Goal: Transaction & Acquisition: Obtain resource

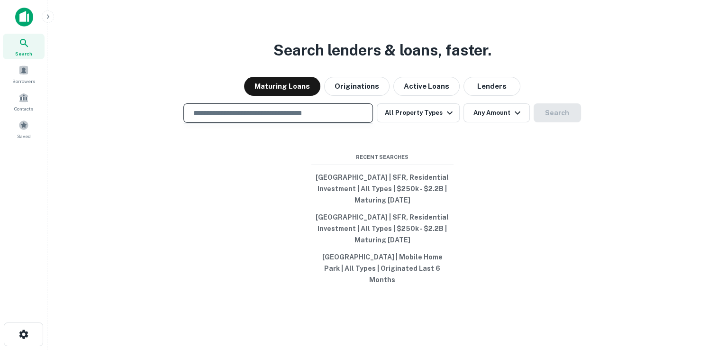
click at [303, 118] on input "text" at bounding box center [278, 113] width 181 height 11
type input "*"
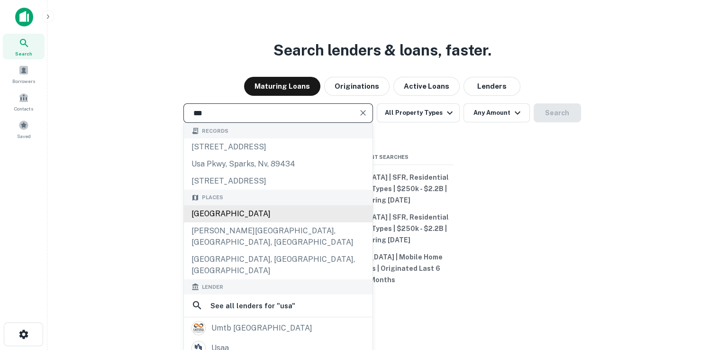
click at [219, 218] on div "[GEOGRAPHIC_DATA]" at bounding box center [278, 213] width 189 height 17
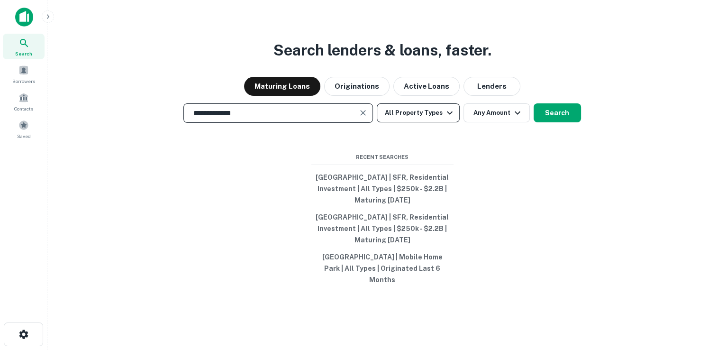
type input "**********"
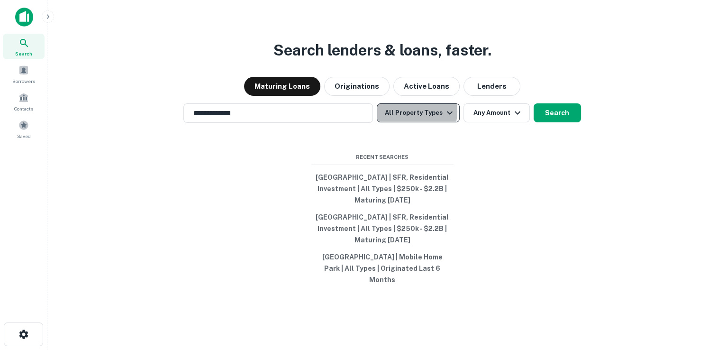
click at [413, 117] on button "All Property Types" at bounding box center [418, 112] width 82 height 19
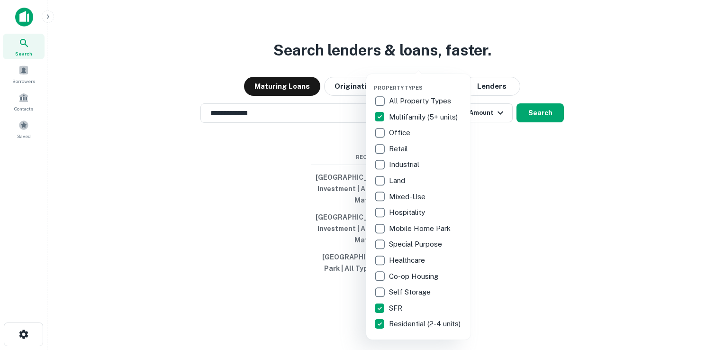
click at [536, 125] on div at bounding box center [362, 175] width 724 height 350
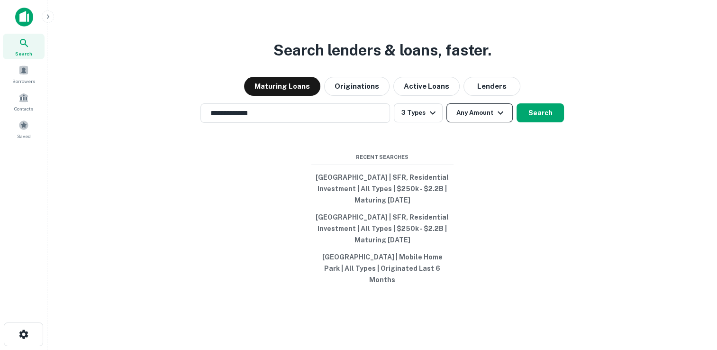
click at [495, 118] on icon "button" at bounding box center [500, 112] width 11 height 11
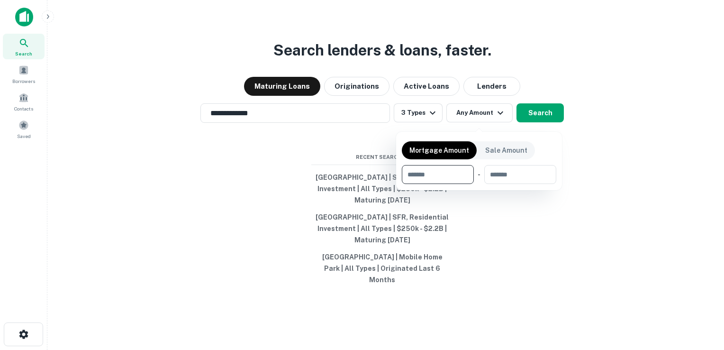
click at [442, 181] on input "number" at bounding box center [434, 174] width 65 height 19
type input "******"
click at [346, 149] on div at bounding box center [362, 175] width 724 height 350
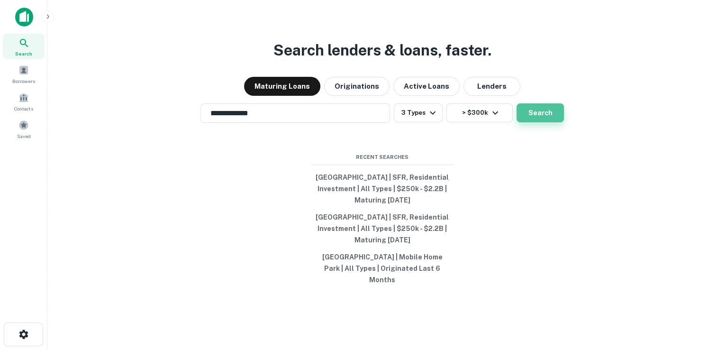
click at [551, 120] on button "Search" at bounding box center [539, 112] width 47 height 19
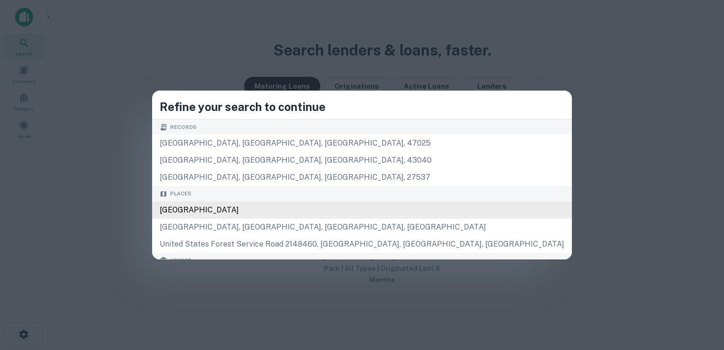
click at [291, 211] on div "[GEOGRAPHIC_DATA]" at bounding box center [362, 209] width 420 height 17
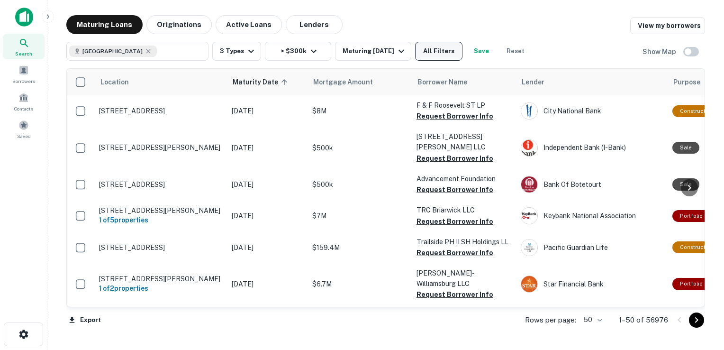
click at [437, 51] on button "All Filters" at bounding box center [438, 51] width 47 height 19
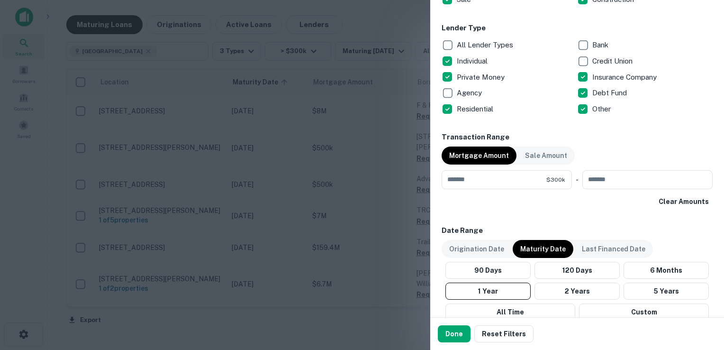
scroll to position [362, 0]
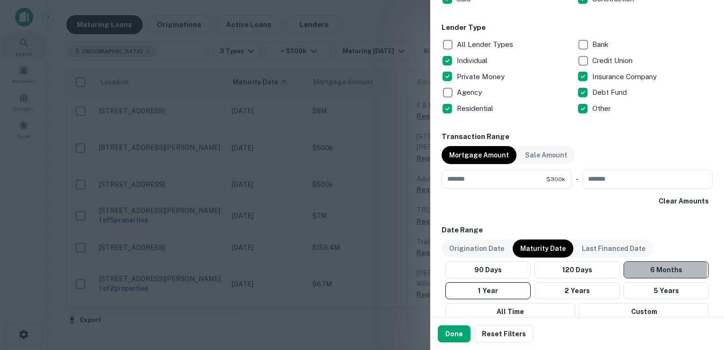
click at [658, 268] on button "6 Months" at bounding box center [665, 269] width 85 height 17
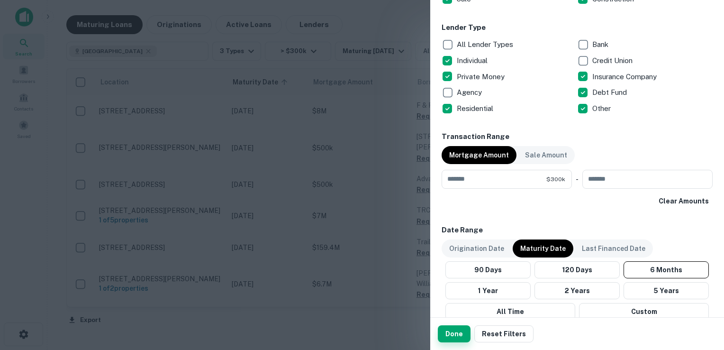
click at [451, 331] on button "Done" at bounding box center [454, 333] width 33 height 17
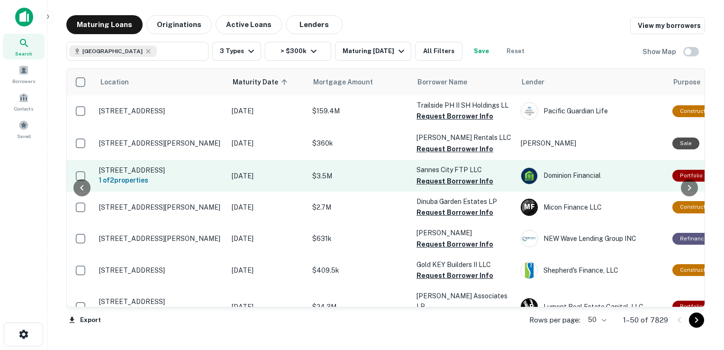
scroll to position [0, 70]
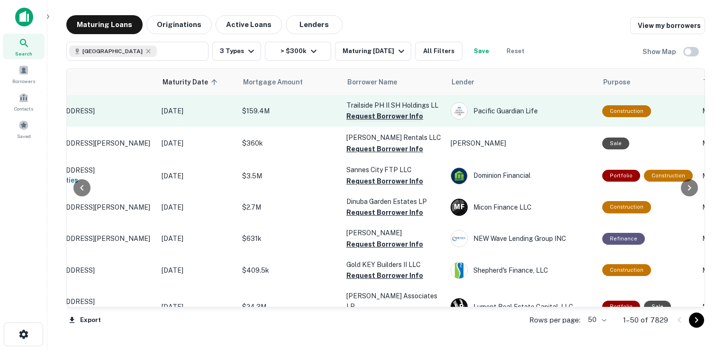
click at [392, 116] on button "Request Borrower Info" at bounding box center [384, 115] width 77 height 11
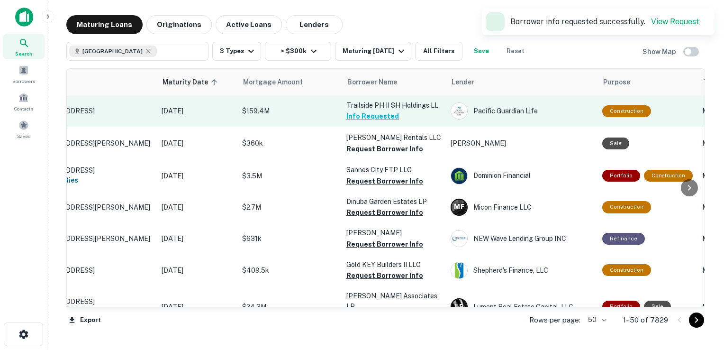
scroll to position [0, 0]
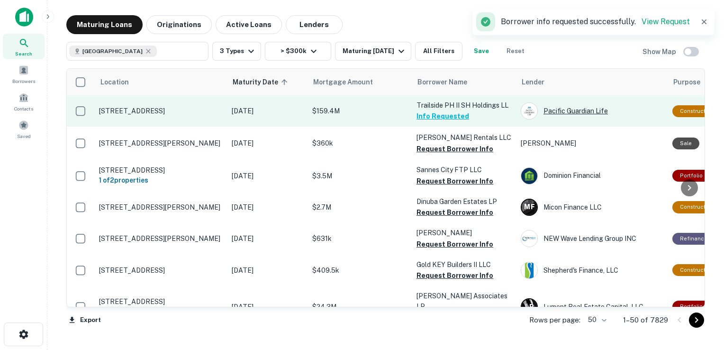
click at [572, 113] on div "Pacific Guardian Life" at bounding box center [592, 110] width 142 height 17
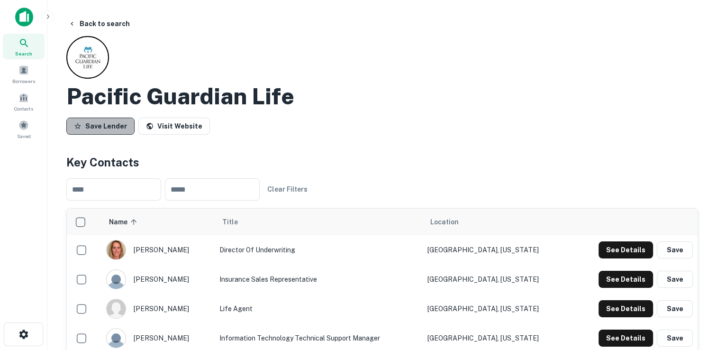
click at [118, 123] on button "Save Lender" at bounding box center [100, 125] width 68 height 17
click at [112, 20] on button "Back to search" at bounding box center [98, 23] width 69 height 17
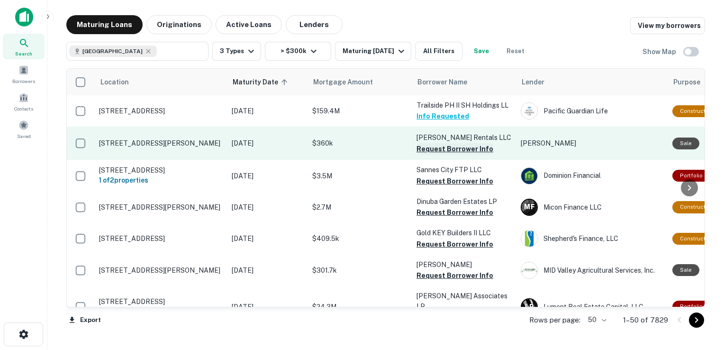
click at [436, 149] on button "Request Borrower Info" at bounding box center [454, 148] width 77 height 11
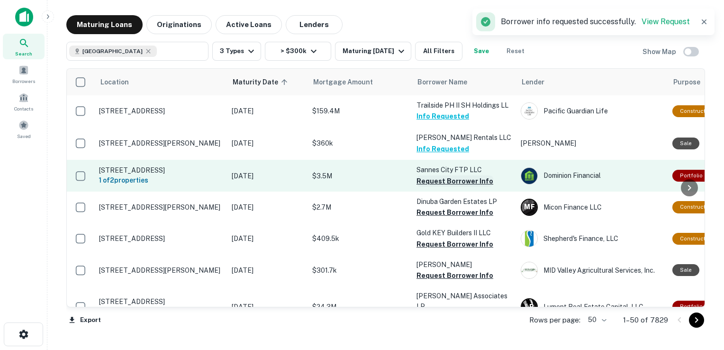
click at [437, 181] on button "Request Borrower Info" at bounding box center [454, 180] width 77 height 11
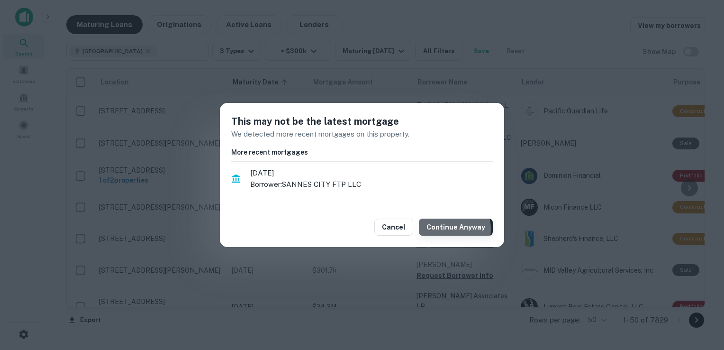
click at [451, 228] on button "Continue Anyway" at bounding box center [456, 226] width 74 height 17
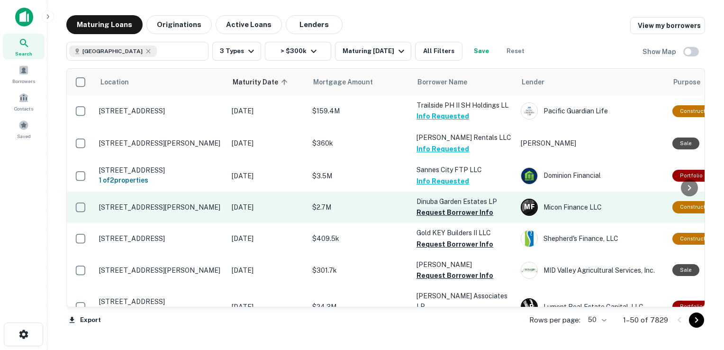
click at [442, 218] on button "Request Borrower Info" at bounding box center [454, 212] width 77 height 11
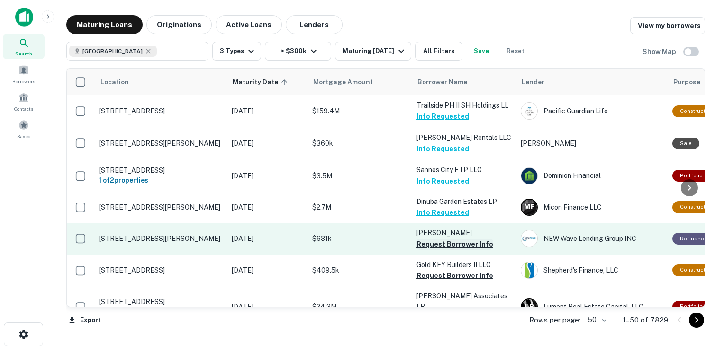
click at [440, 248] on button "Request Borrower Info" at bounding box center [454, 243] width 77 height 11
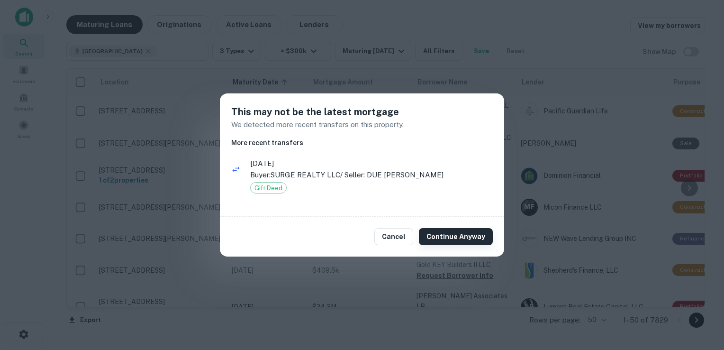
click at [449, 238] on button "Continue Anyway" at bounding box center [456, 236] width 74 height 17
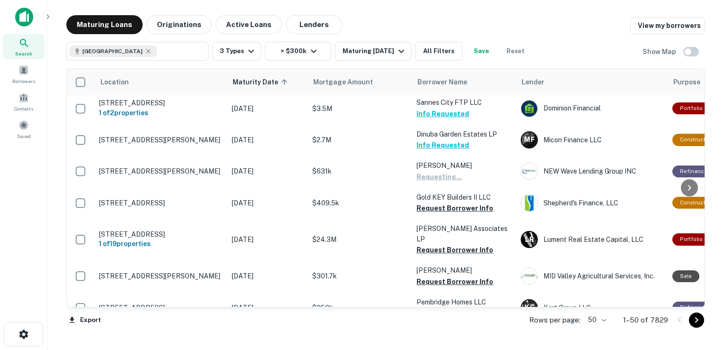
scroll to position [68, 0]
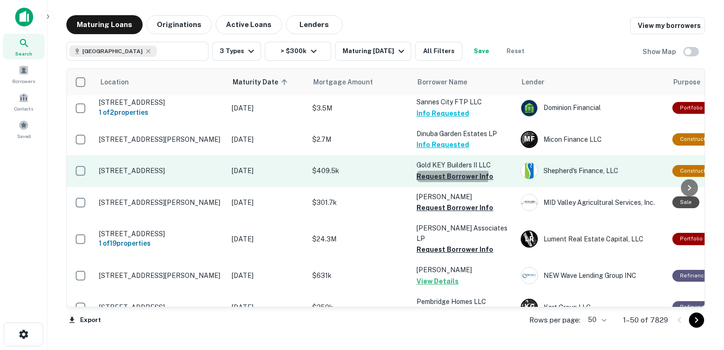
click at [447, 180] on button "Request Borrower Info" at bounding box center [454, 176] width 77 height 11
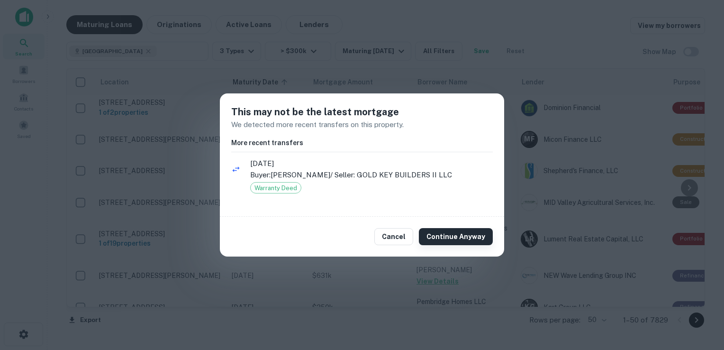
click at [476, 236] on button "Continue Anyway" at bounding box center [456, 236] width 74 height 17
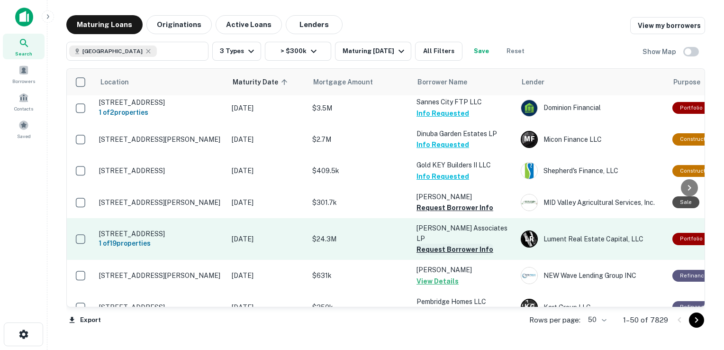
click at [450, 248] on button "Request Borrower Info" at bounding box center [454, 249] width 77 height 11
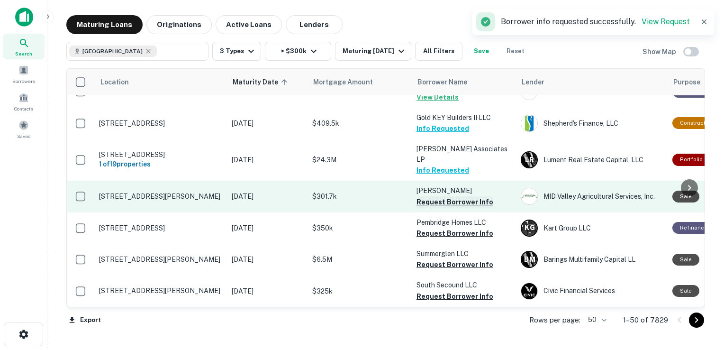
scroll to position [186, 0]
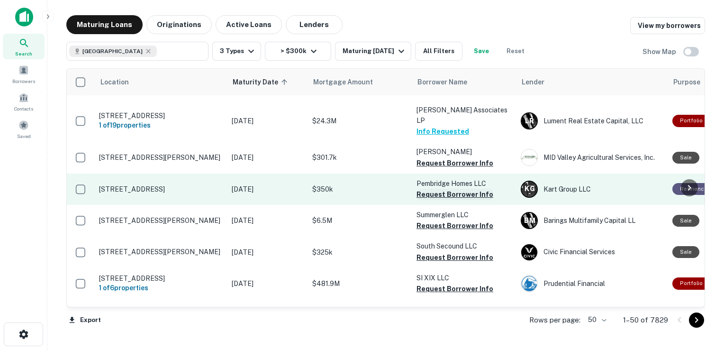
click at [446, 198] on button "Request Borrower Info" at bounding box center [454, 194] width 77 height 11
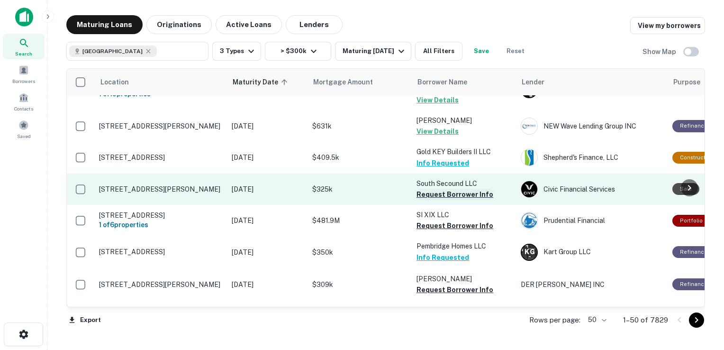
click at [449, 194] on button "Request Borrower Info" at bounding box center [454, 194] width 77 height 11
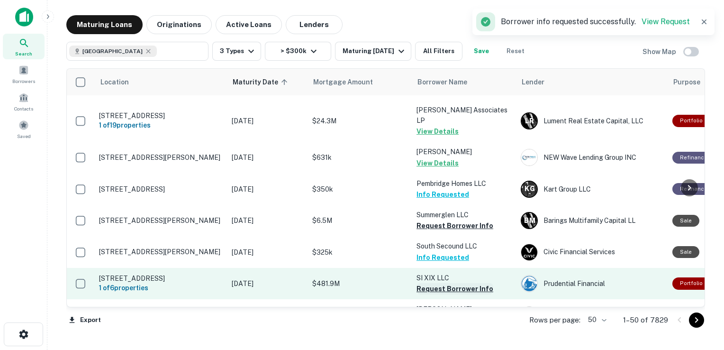
click at [440, 291] on button "Request Borrower Info" at bounding box center [454, 288] width 77 height 11
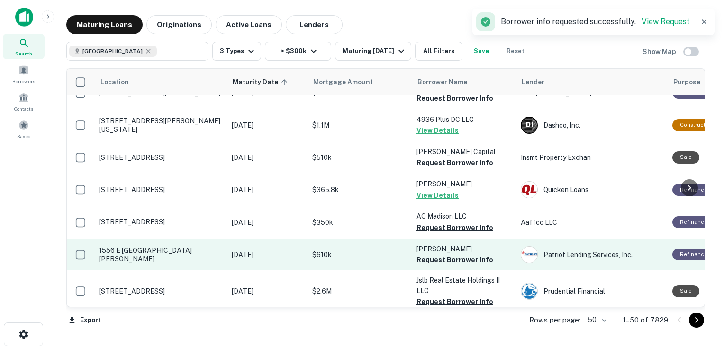
scroll to position [403, 0]
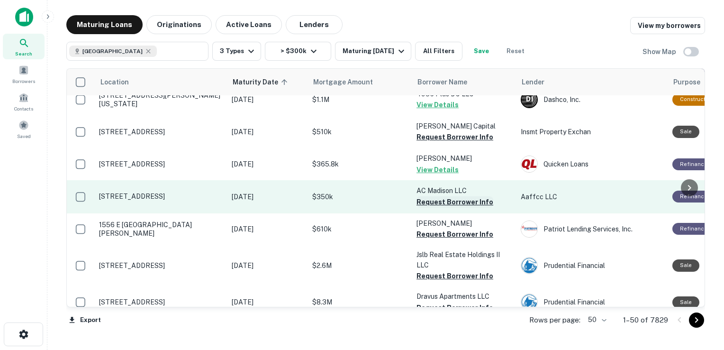
click at [436, 203] on button "Request Borrower Info" at bounding box center [454, 201] width 77 height 11
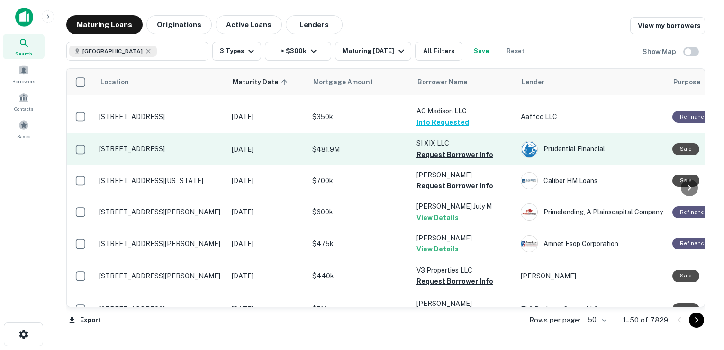
scroll to position [650, 0]
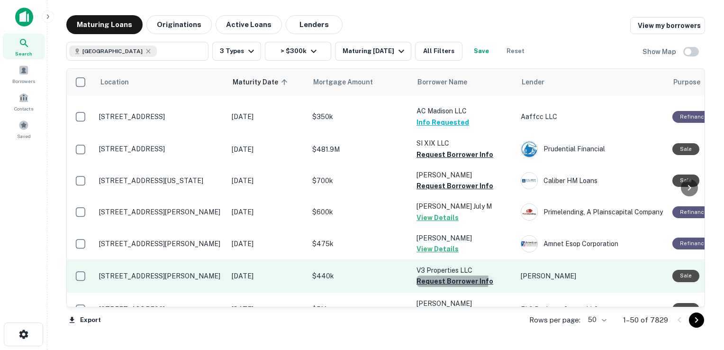
click at [448, 281] on button "Request Borrower Info" at bounding box center [454, 280] width 77 height 11
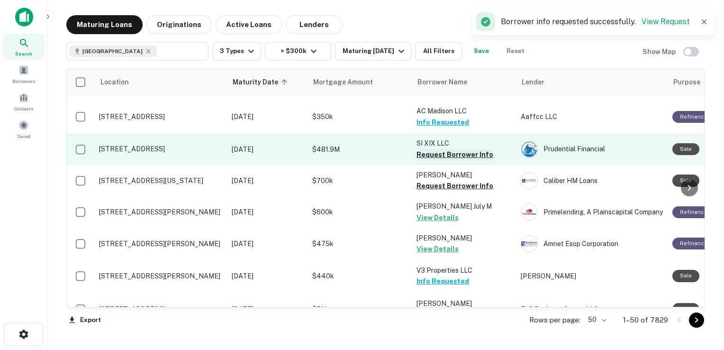
click at [430, 154] on button "Request Borrower Info" at bounding box center [454, 154] width 77 height 11
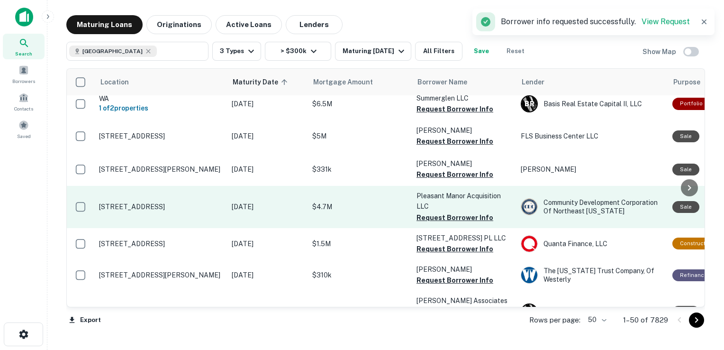
scroll to position [855, 0]
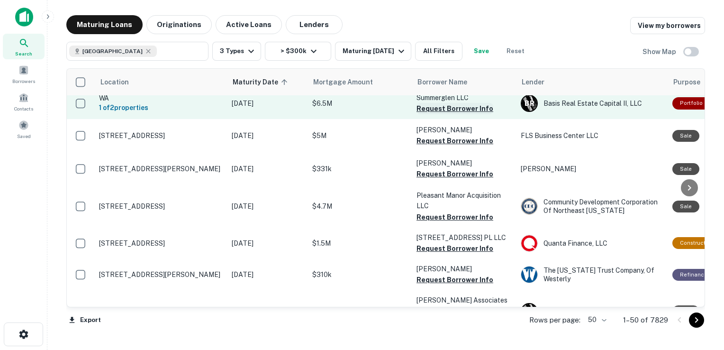
click at [438, 109] on button "Request Borrower Info" at bounding box center [454, 108] width 77 height 11
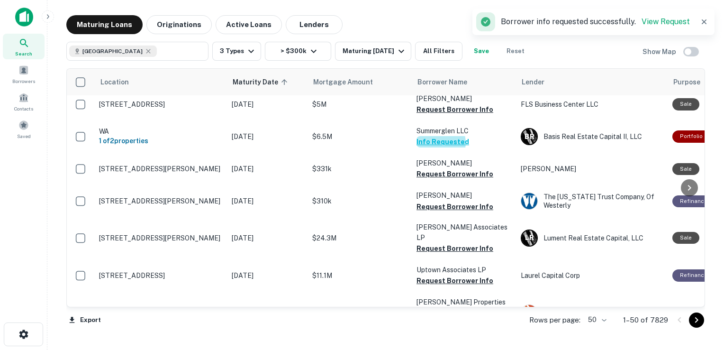
click at [438, 144] on button "Info Requested" at bounding box center [442, 141] width 53 height 11
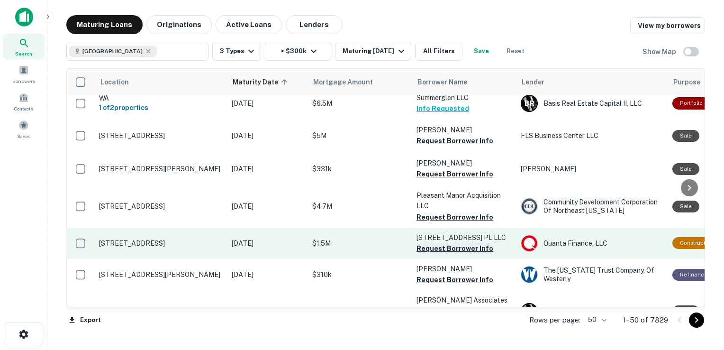
click at [441, 247] on button "Request Borrower Info" at bounding box center [454, 248] width 77 height 11
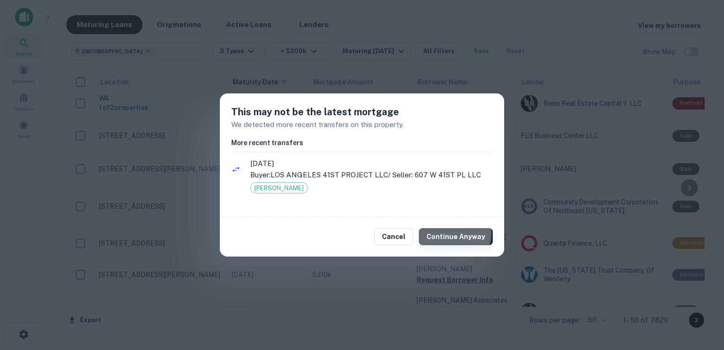
click at [451, 232] on button "Continue Anyway" at bounding box center [456, 236] width 74 height 17
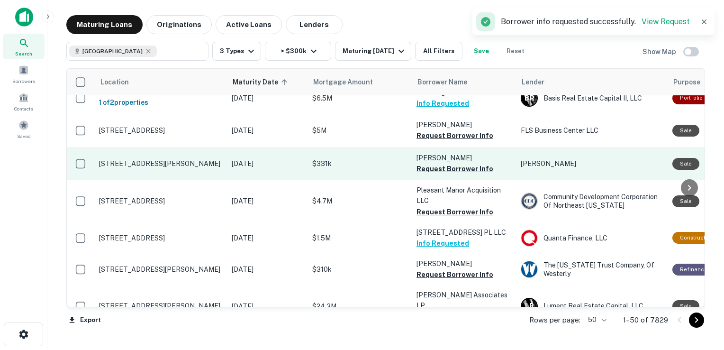
scroll to position [860, 0]
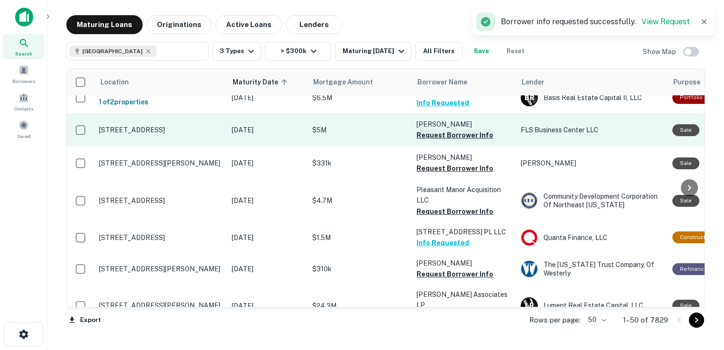
click at [440, 138] on button "Request Borrower Info" at bounding box center [454, 134] width 77 height 11
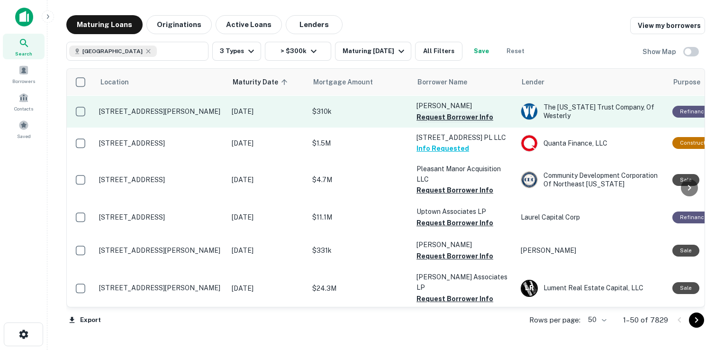
scroll to position [912, 0]
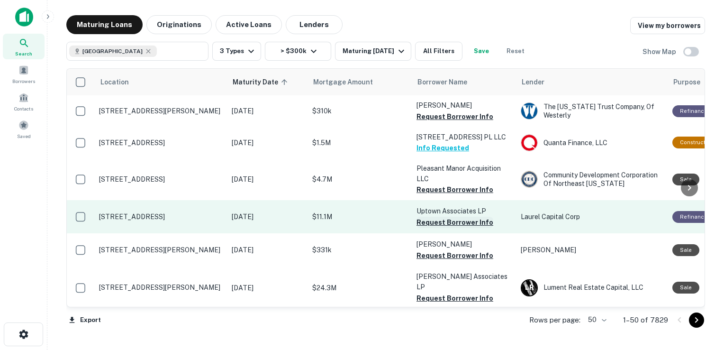
click at [436, 221] on button "Request Borrower Info" at bounding box center [454, 222] width 77 height 11
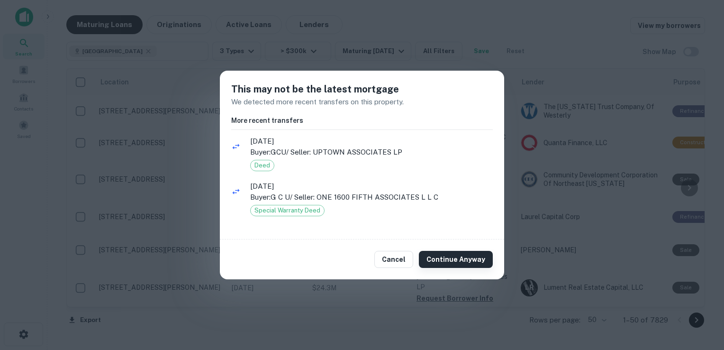
click at [453, 262] on button "Continue Anyway" at bounding box center [456, 259] width 74 height 17
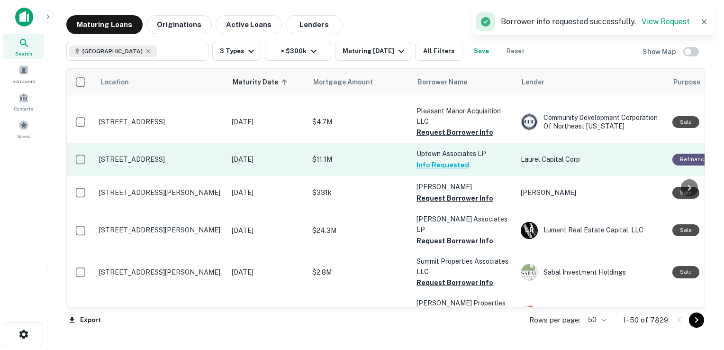
scroll to position [969, 0]
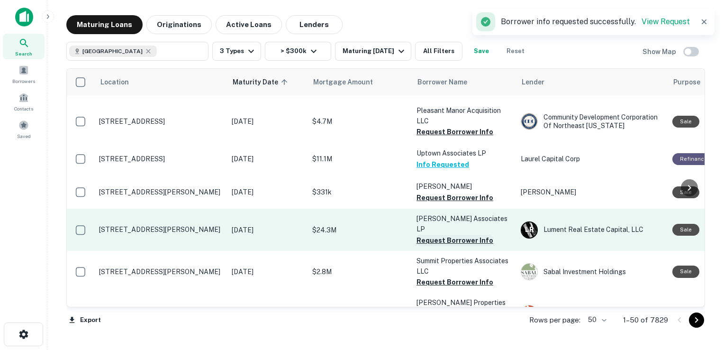
click at [439, 235] on button "Request Borrower Info" at bounding box center [454, 240] width 77 height 11
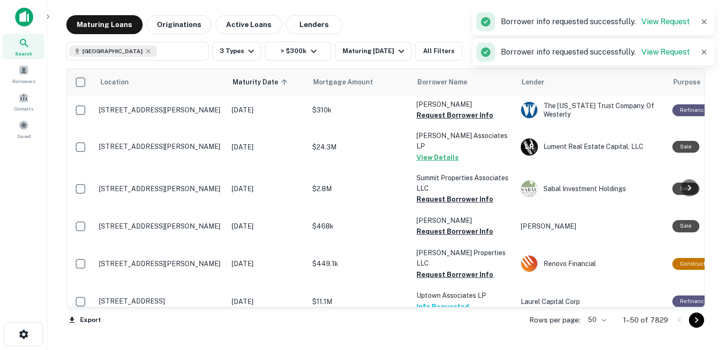
scroll to position [1020, 0]
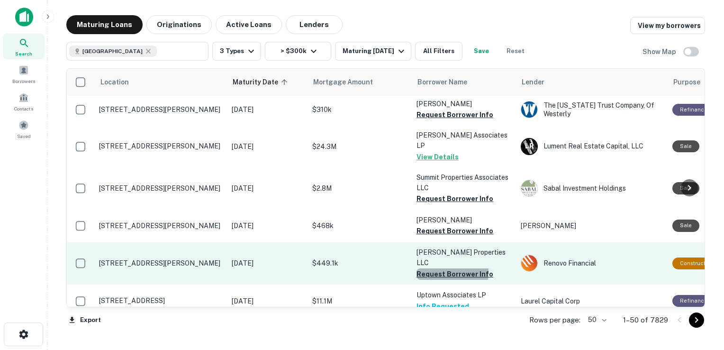
click at [429, 268] on button "Request Borrower Info" at bounding box center [454, 273] width 77 height 11
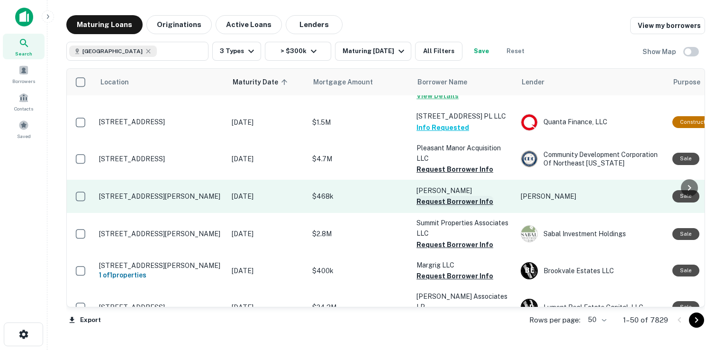
scroll to position [1082, 0]
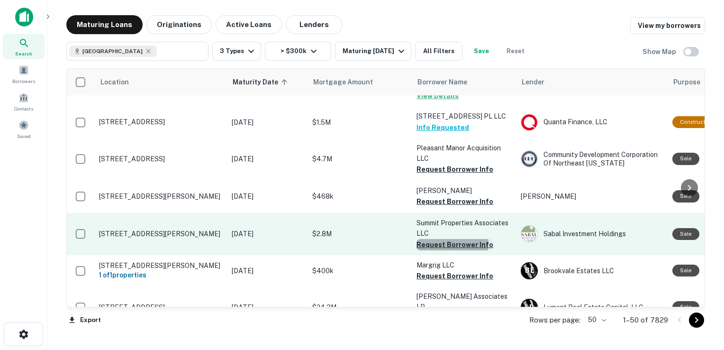
click at [447, 239] on button "Request Borrower Info" at bounding box center [454, 244] width 77 height 11
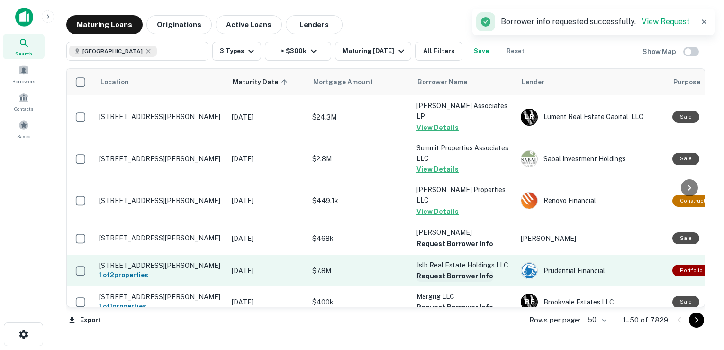
click at [437, 270] on button "Request Borrower Info" at bounding box center [454, 275] width 77 height 11
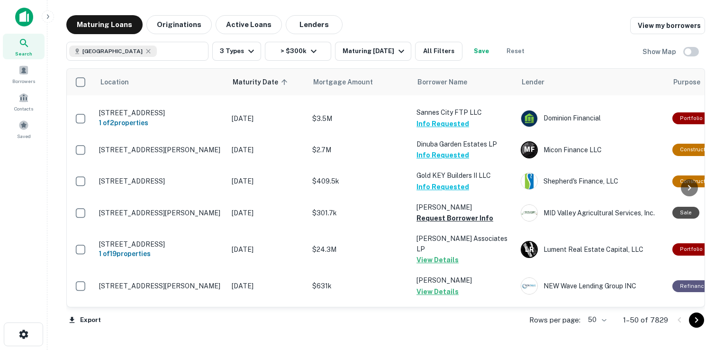
scroll to position [0, 0]
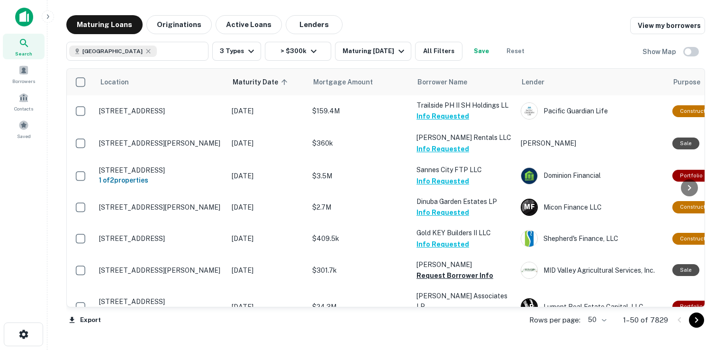
click at [584, 36] on div "[GEOGRAPHIC_DATA] ​ 3 Types > $300k Maturing [DATE] All Filters Save Reset Show…" at bounding box center [385, 47] width 639 height 27
